Goal: Information Seeking & Learning: Understand process/instructions

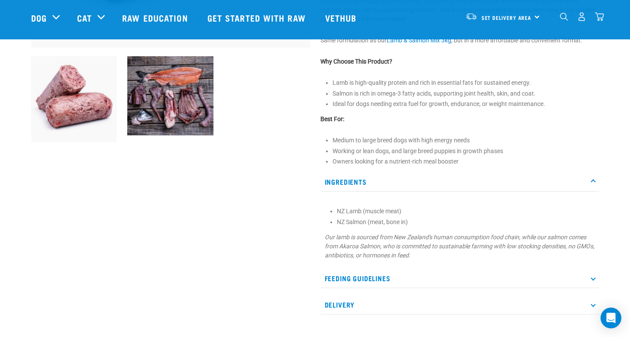
scroll to position [300, 0]
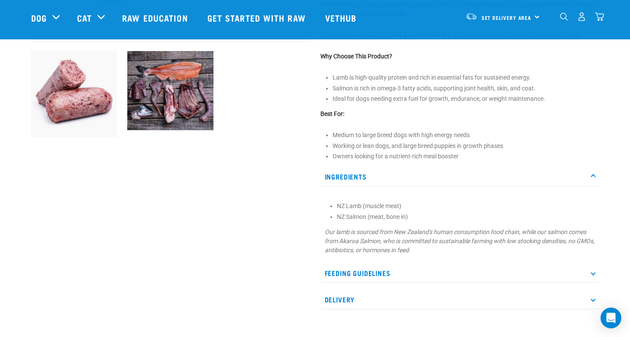
click at [594, 269] on p "Feeding Guidelines" at bounding box center [460, 273] width 279 height 19
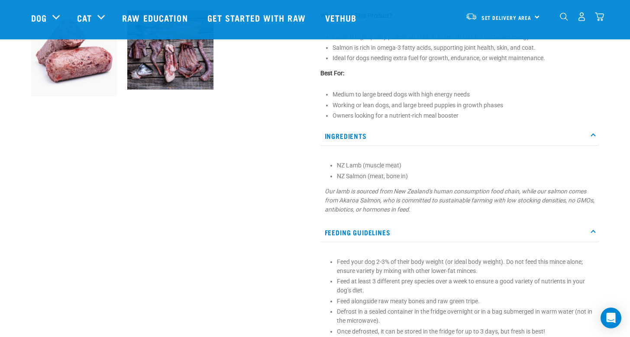
scroll to position [355, 0]
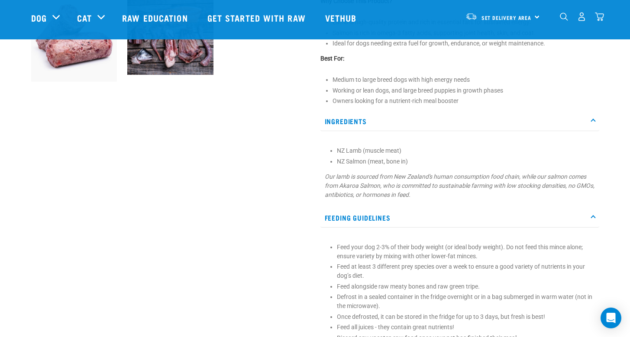
click at [438, 254] on p "Feed your dog 2-3% of their body weight (or ideal body weight). Do not feed thi…" at bounding box center [466, 252] width 258 height 18
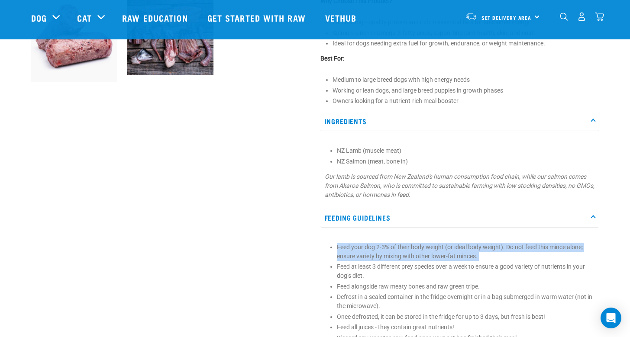
click at [438, 254] on p "Feed your dog 2-3% of their body weight (or ideal body weight). Do not feed thi…" at bounding box center [466, 252] width 258 height 18
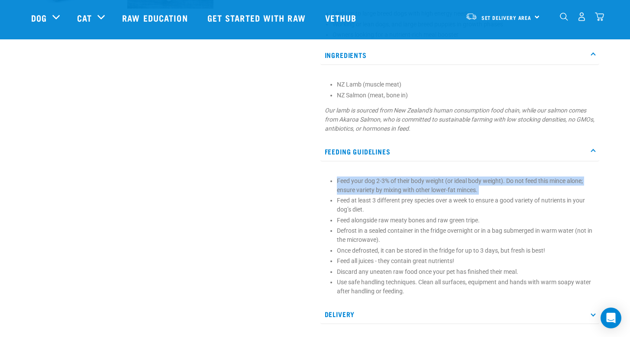
scroll to position [422, 0]
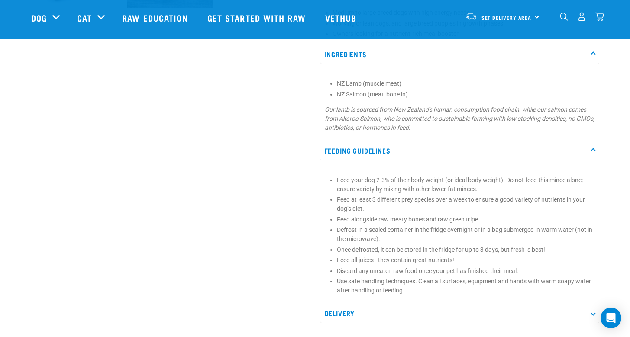
click at [404, 209] on p "Feed at least 3 different prey species over a week to ensure a good variety of …" at bounding box center [466, 204] width 258 height 18
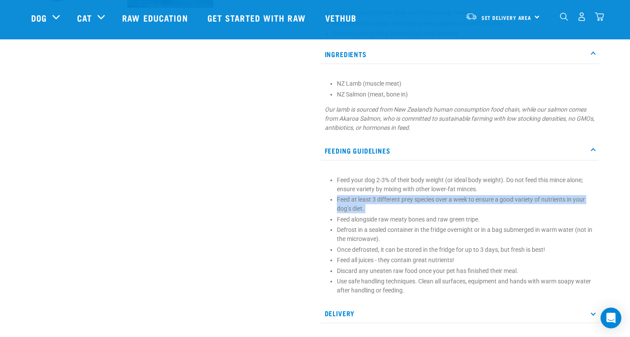
click at [404, 209] on p "Feed at least 3 different prey species over a week to ensure a good variety of …" at bounding box center [466, 204] width 258 height 18
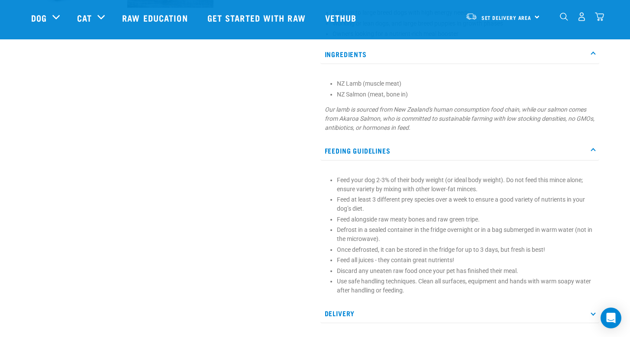
click at [421, 225] on ul "Feed your dog 2-3% of their body weight (or ideal body weight). Do not feed thi…" at bounding box center [466, 236] width 258 height 120
click at [420, 224] on ul "Feed your dog 2-3% of their body weight (or ideal body weight). Do not feed thi…" at bounding box center [466, 236] width 258 height 120
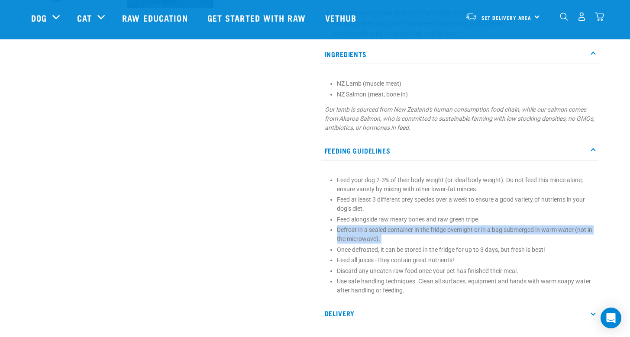
click at [420, 224] on ul "Feed your dog 2-3% of their body weight (or ideal body weight). Do not feed thi…" at bounding box center [466, 236] width 258 height 120
